Goal: Information Seeking & Learning: Learn about a topic

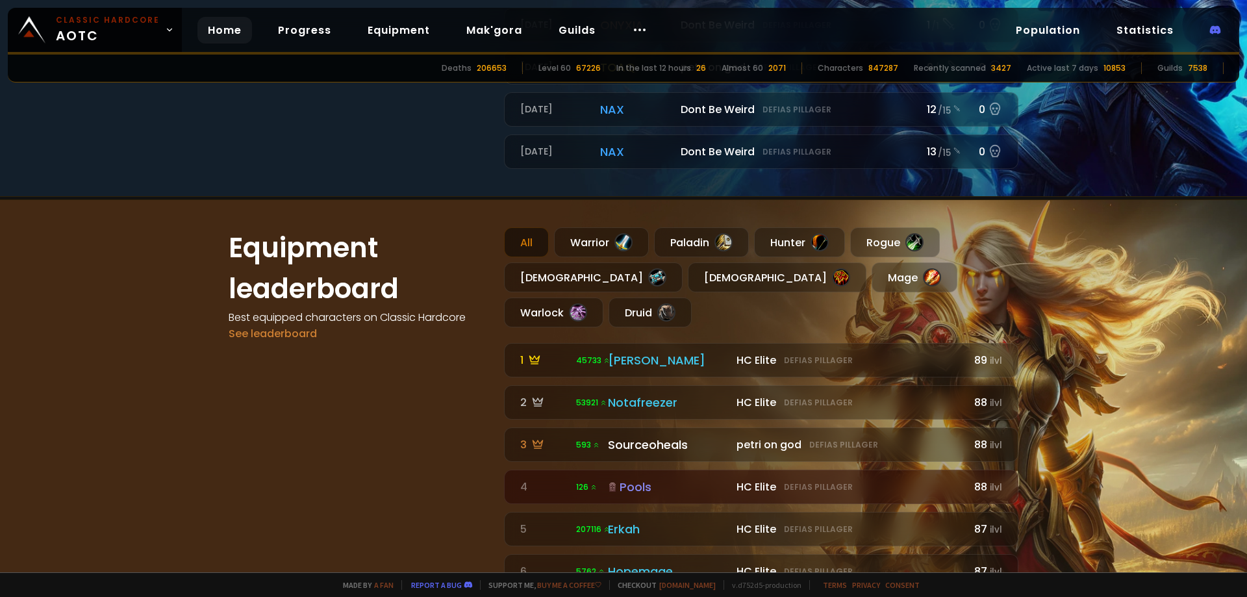
scroll to position [649, 0]
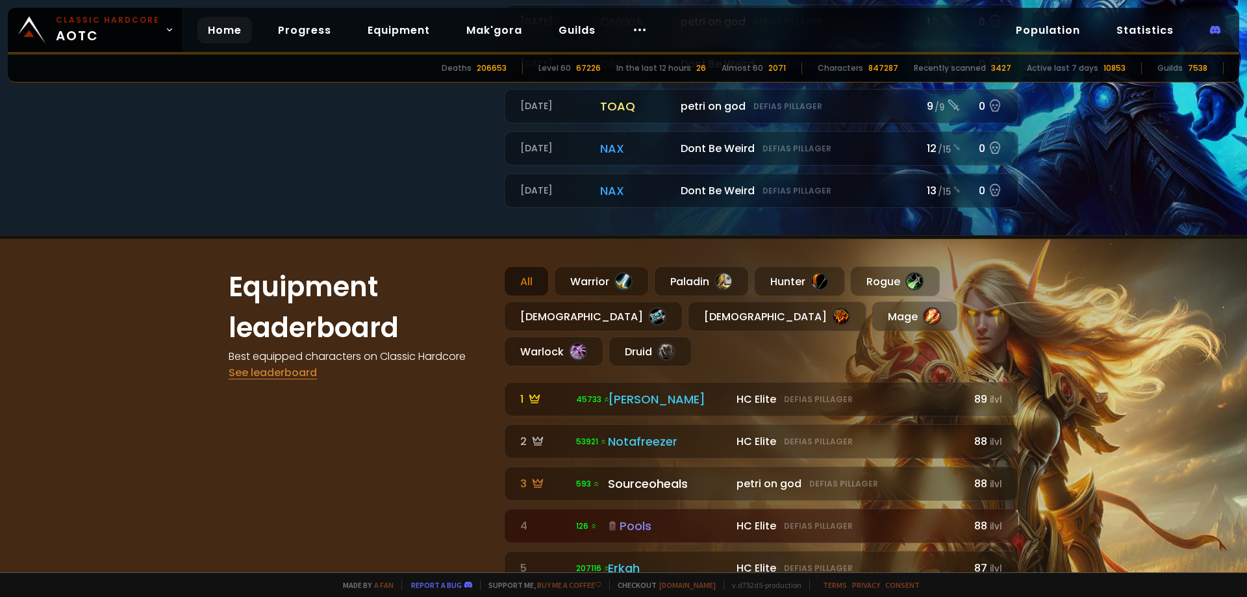
click at [292, 370] on link "See leaderboard" at bounding box center [273, 372] width 88 height 15
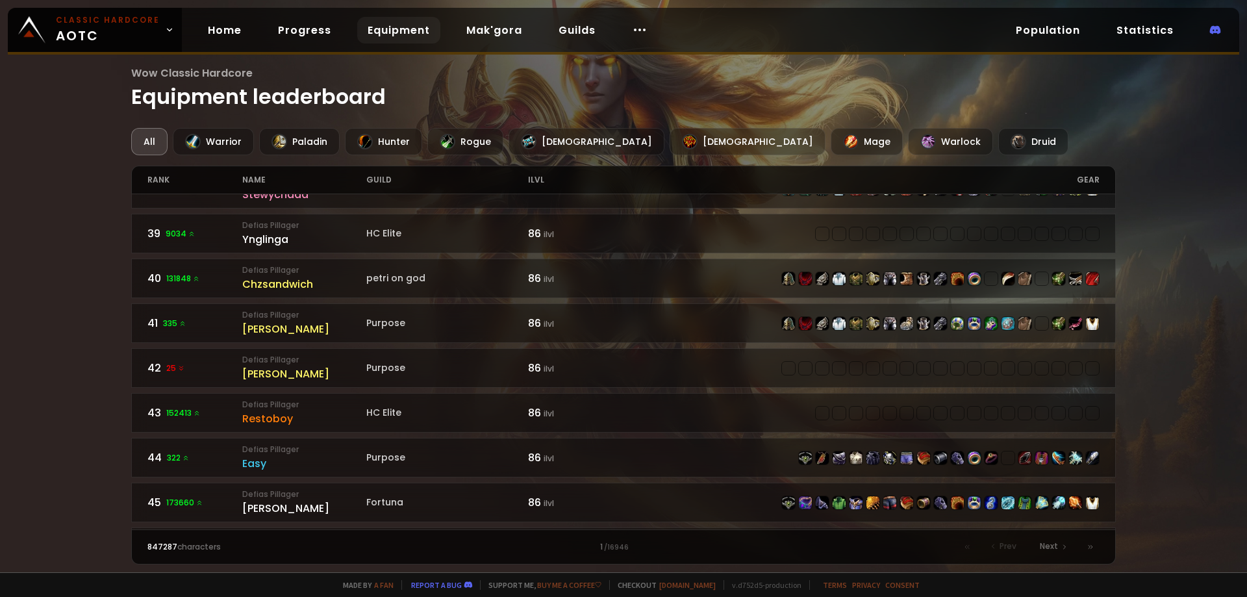
scroll to position [1910, 0]
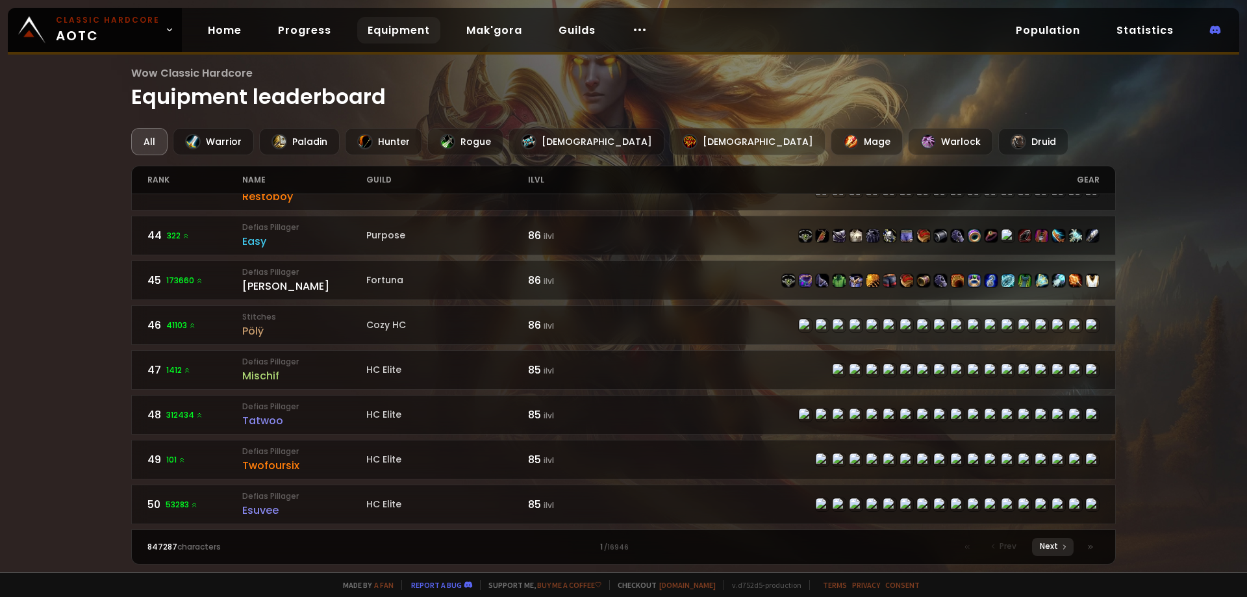
click at [1051, 545] on span "Next" at bounding box center [1049, 546] width 18 height 12
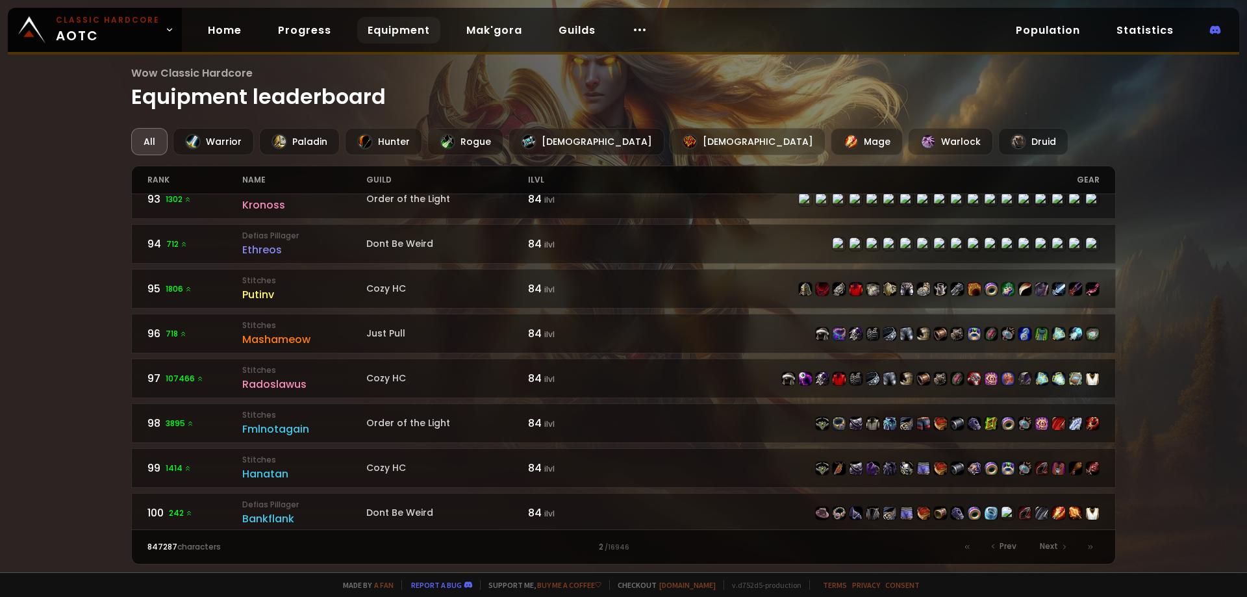
scroll to position [1910, 0]
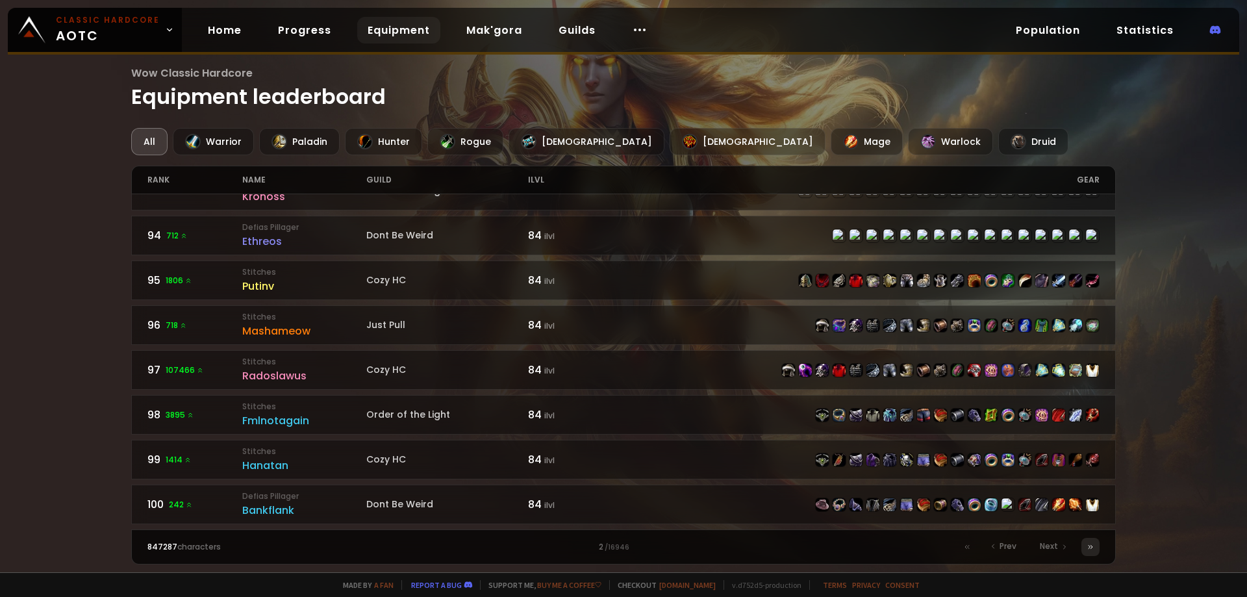
click at [1087, 546] on icon at bounding box center [1090, 547] width 8 height 8
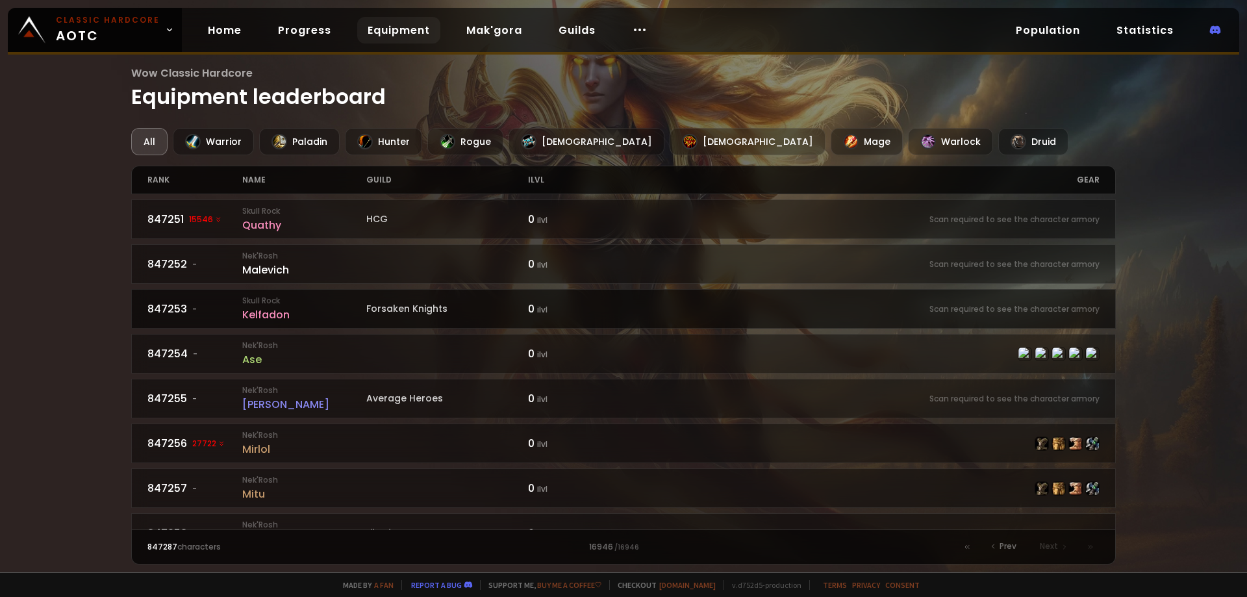
click at [258, 301] on small "Skull Rock" at bounding box center [304, 301] width 124 height 12
